Goal: Answer question/provide support

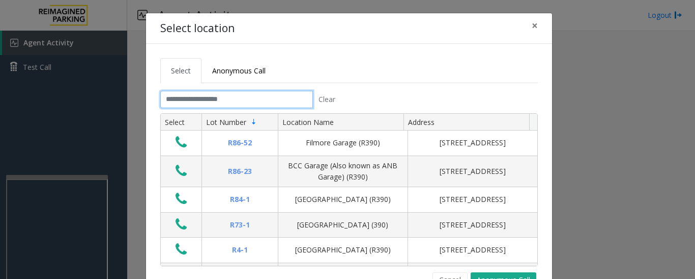
click at [202, 103] on input "text" at bounding box center [236, 99] width 153 height 17
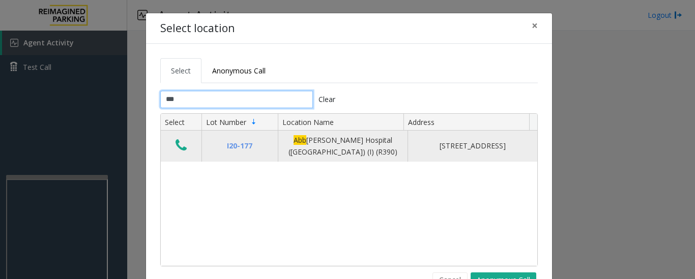
type input "***"
click at [177, 145] on icon "Data table" at bounding box center [181, 145] width 11 height 14
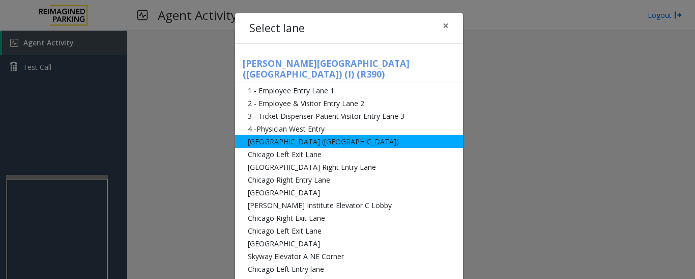
click at [299, 135] on li "[GEOGRAPHIC_DATA] ([GEOGRAPHIC_DATA])" at bounding box center [349, 141] width 228 height 13
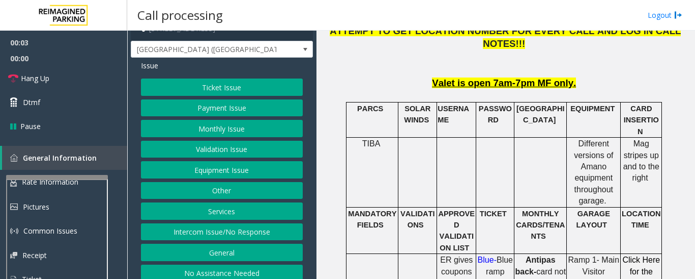
scroll to position [21, 0]
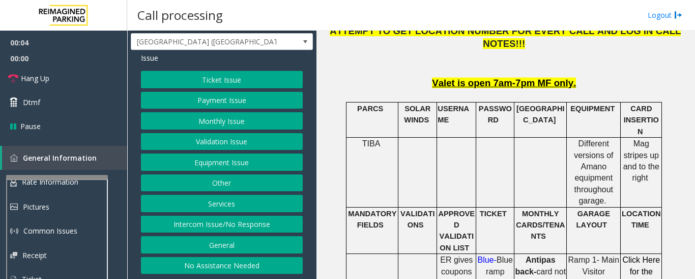
click at [241, 227] on button "Intercom Issue/No Response" at bounding box center [222, 223] width 162 height 17
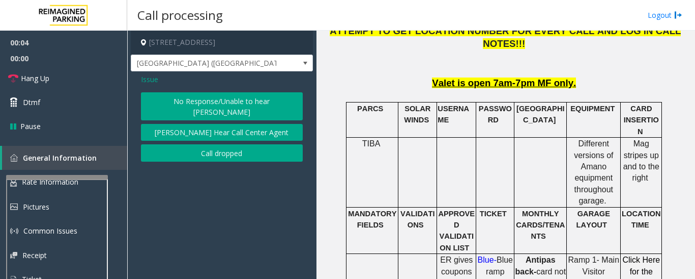
scroll to position [0, 0]
click at [190, 97] on button "No Response/Unable to hear [PERSON_NAME]" at bounding box center [222, 106] width 162 height 28
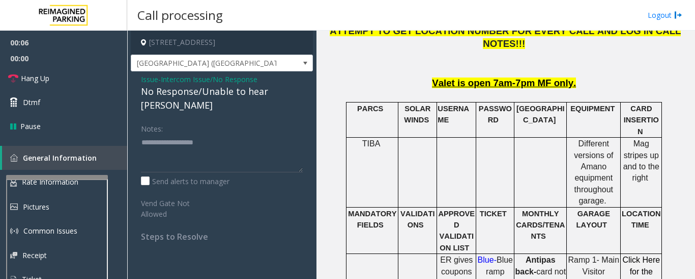
click at [221, 97] on div "No Response/Unable to hear [PERSON_NAME]" at bounding box center [222, 98] width 162 height 27
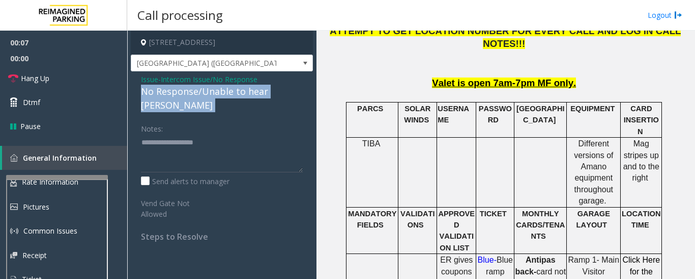
click at [221, 97] on div "No Response/Unable to hear [PERSON_NAME]" at bounding box center [222, 98] width 162 height 27
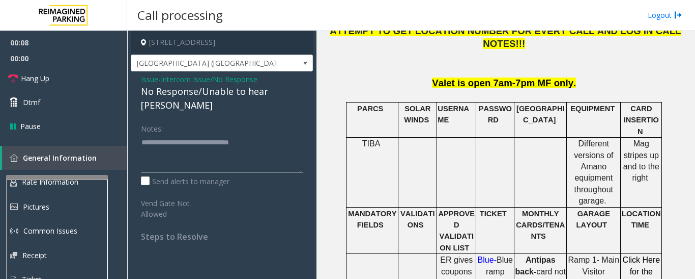
click at [284, 134] on textarea at bounding box center [222, 153] width 162 height 38
type textarea "**********"
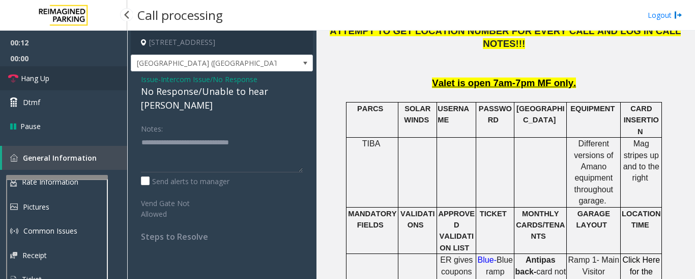
click at [35, 79] on span "Hang Up" at bounding box center [35, 78] width 29 height 11
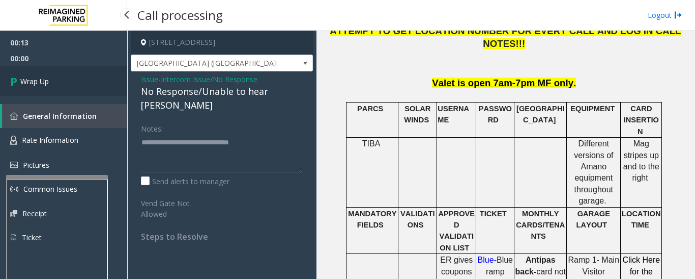
click at [39, 87] on link "Wrap Up" at bounding box center [63, 81] width 127 height 30
